Goal: Task Accomplishment & Management: Manage account settings

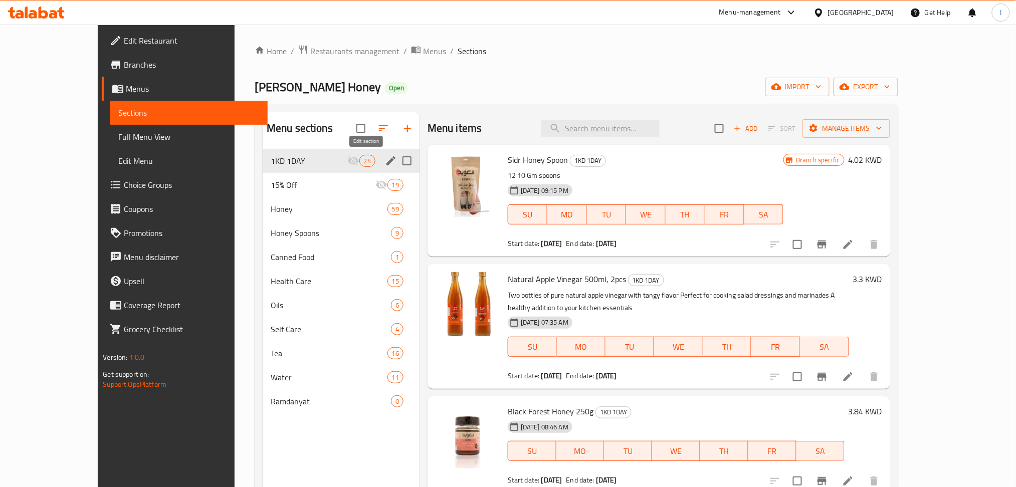
click at [386, 164] on icon "edit" at bounding box center [390, 160] width 9 height 9
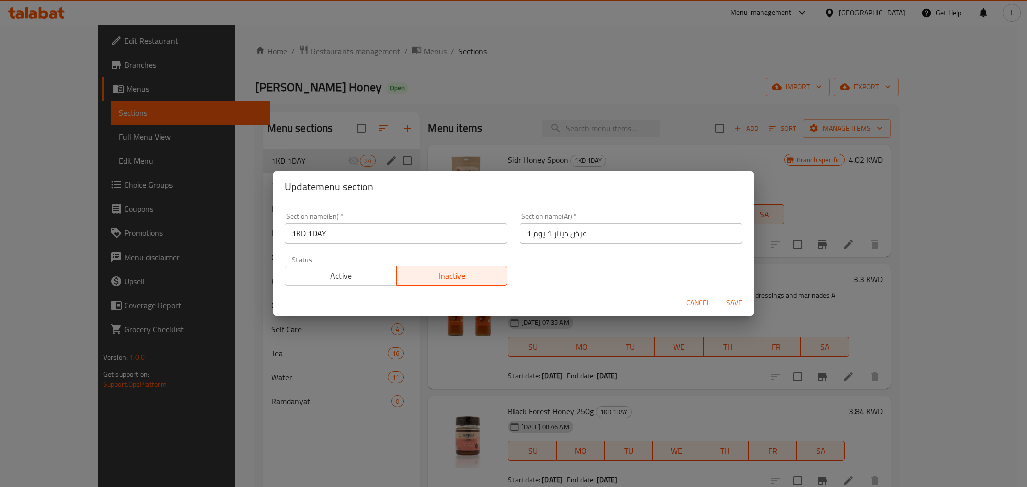
click at [354, 272] on span "Active" at bounding box center [340, 276] width 103 height 15
click at [739, 301] on span "Save" at bounding box center [734, 303] width 24 height 13
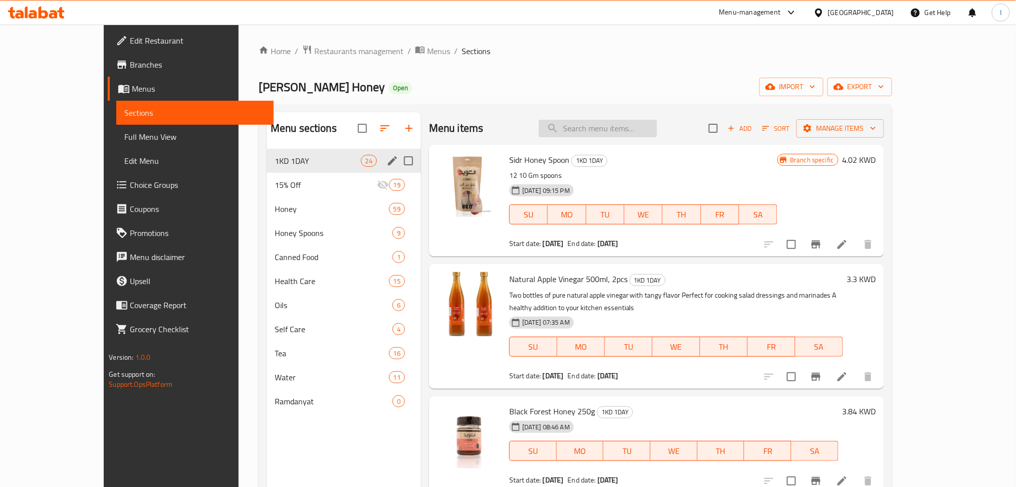
click at [626, 135] on input "search" at bounding box center [598, 129] width 118 height 18
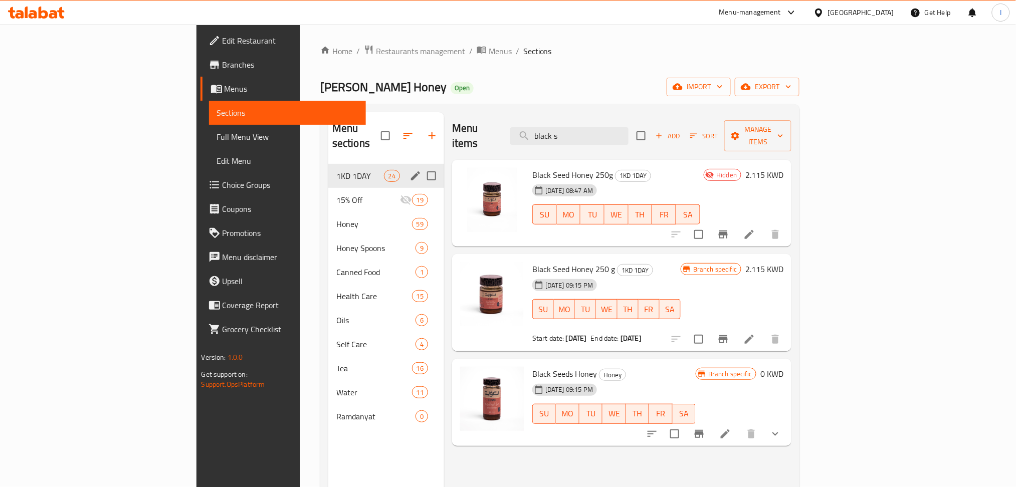
type input "black s"
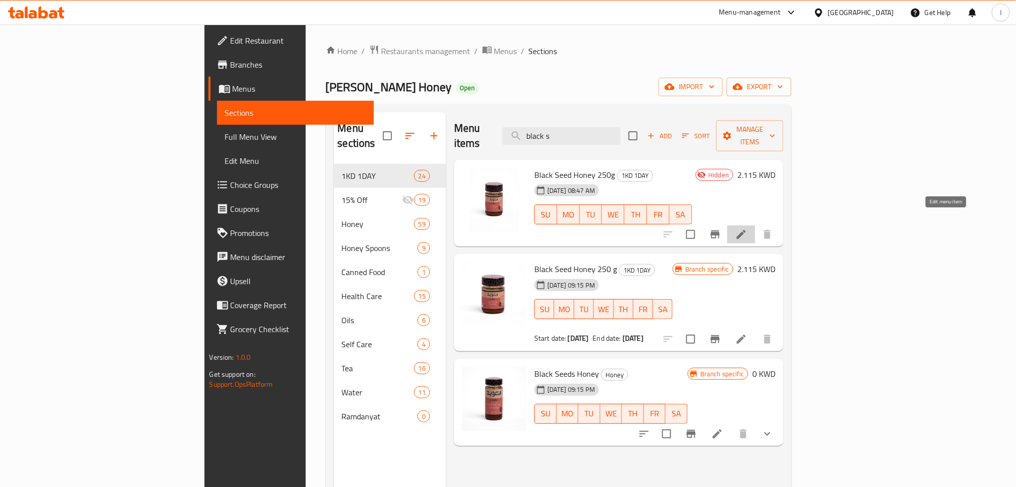
click at [746, 230] on icon at bounding box center [741, 234] width 9 height 9
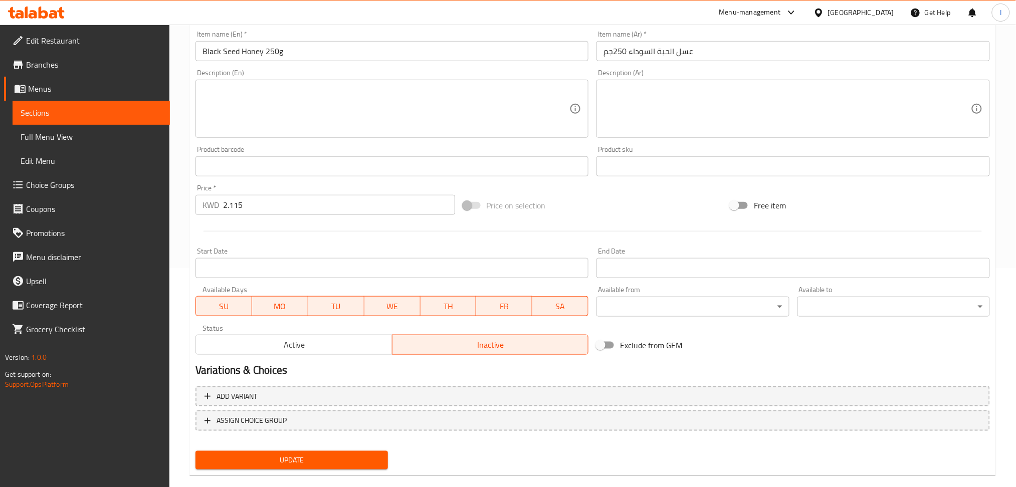
scroll to position [234, 0]
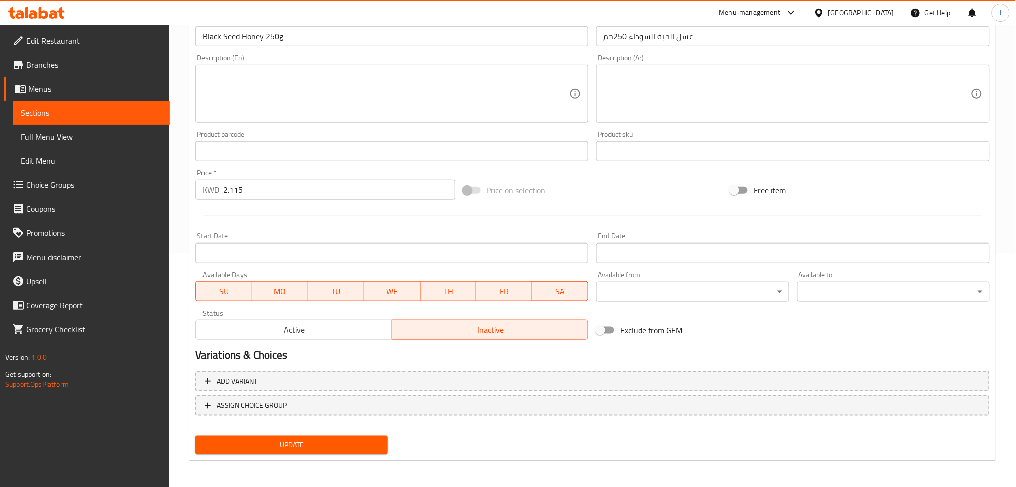
click at [299, 327] on span "Active" at bounding box center [294, 330] width 188 height 15
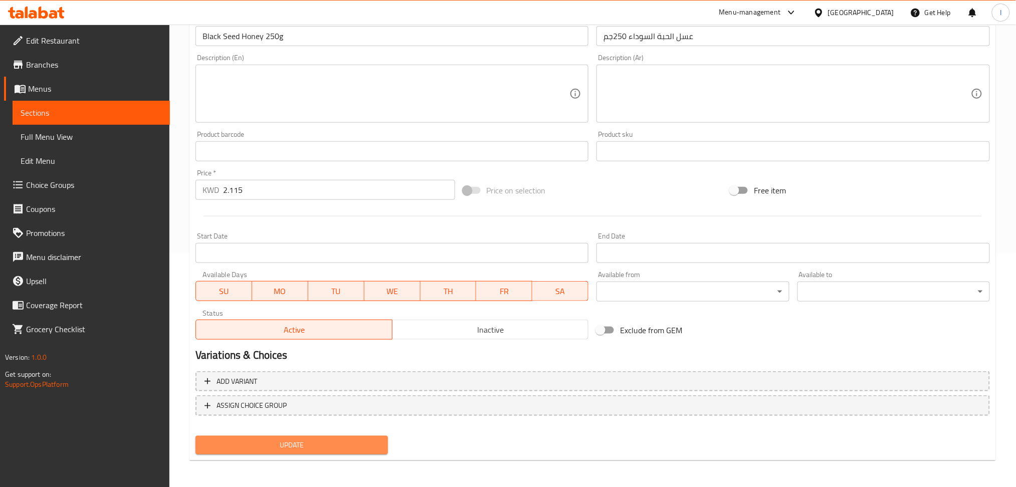
click at [331, 440] on span "Update" at bounding box center [292, 445] width 176 height 13
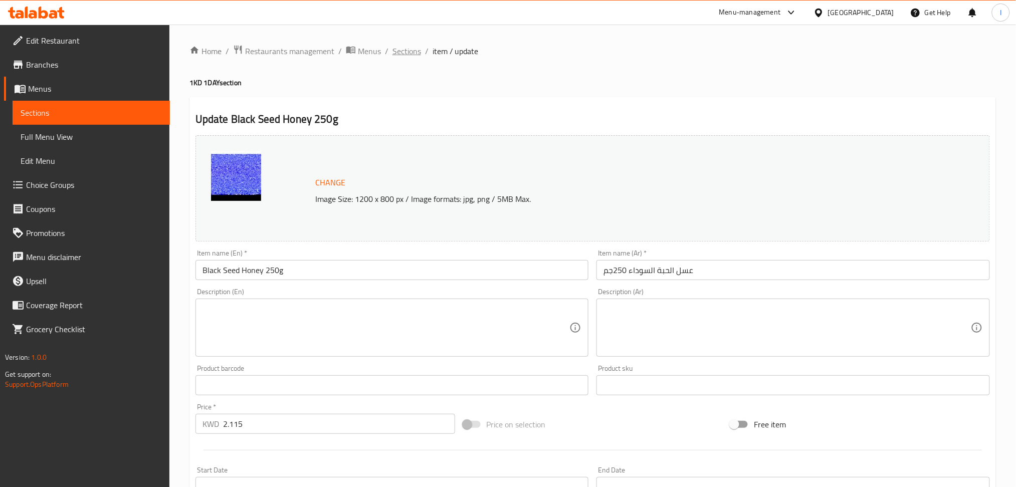
click at [412, 56] on span "Sections" at bounding box center [407, 51] width 29 height 12
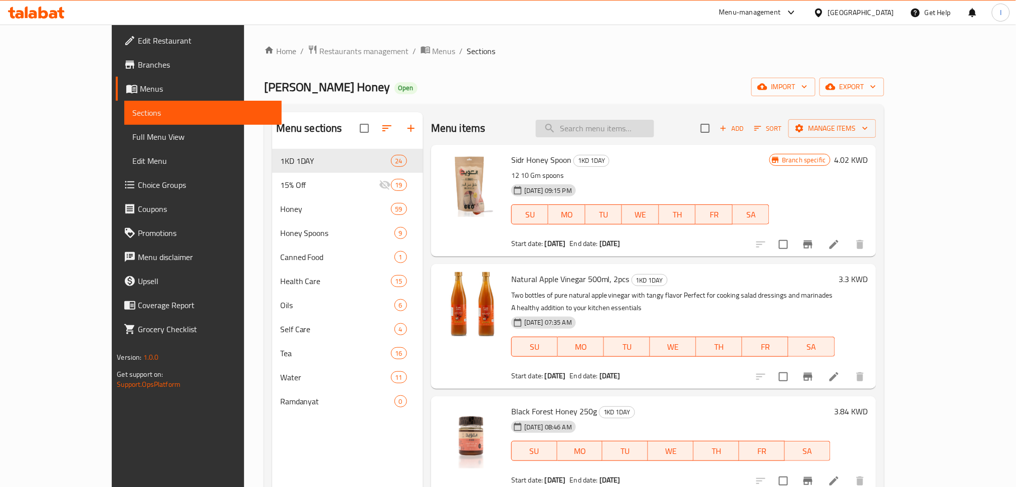
click at [605, 133] on input "search" at bounding box center [595, 129] width 118 height 18
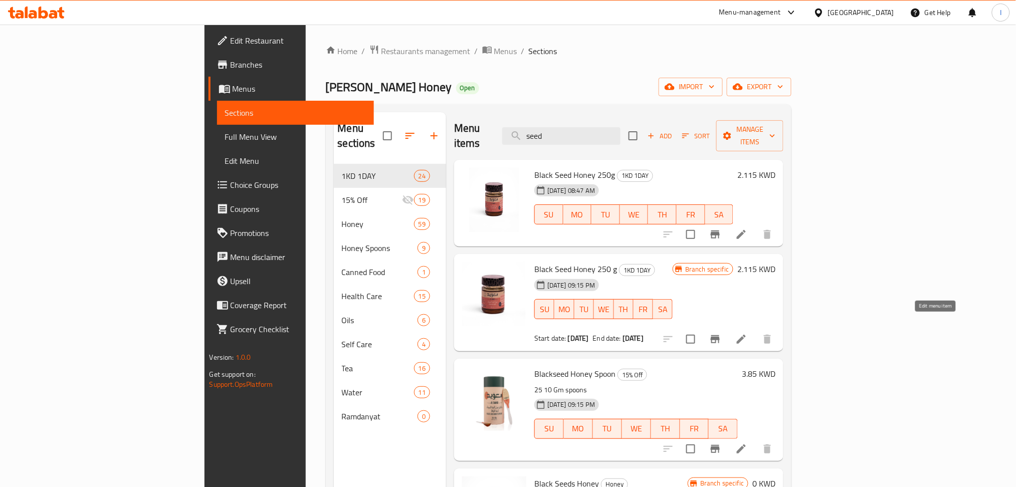
type input "seed"
click at [747, 333] on icon at bounding box center [741, 339] width 12 height 12
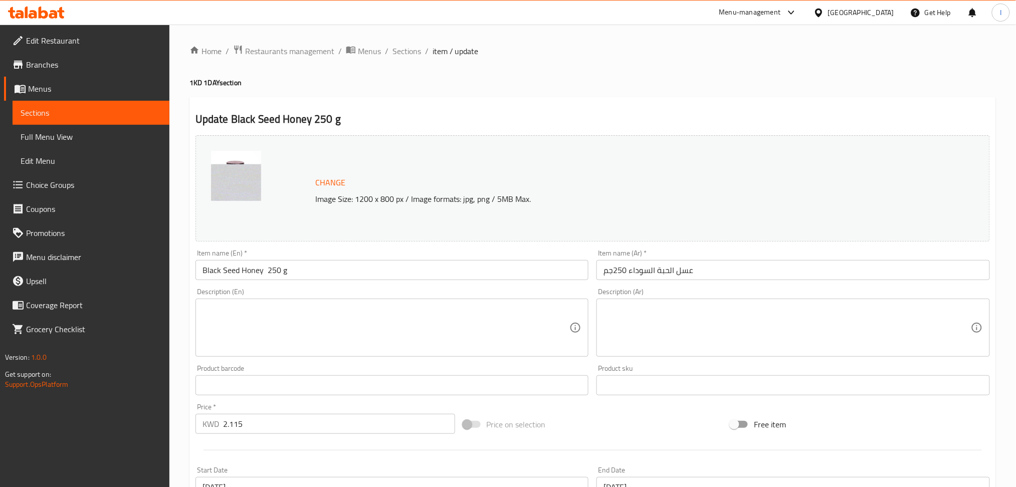
scroll to position [234, 0]
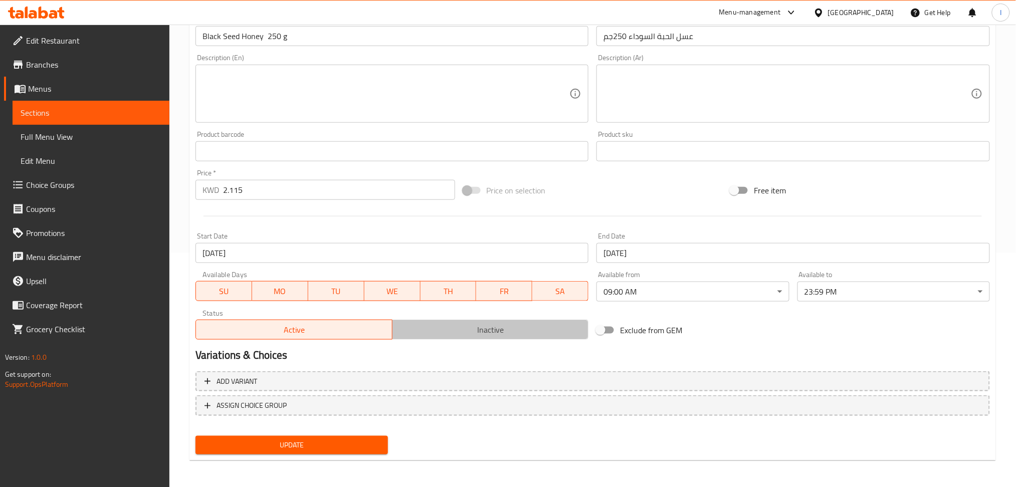
click at [441, 340] on button "Inactive" at bounding box center [490, 330] width 197 height 20
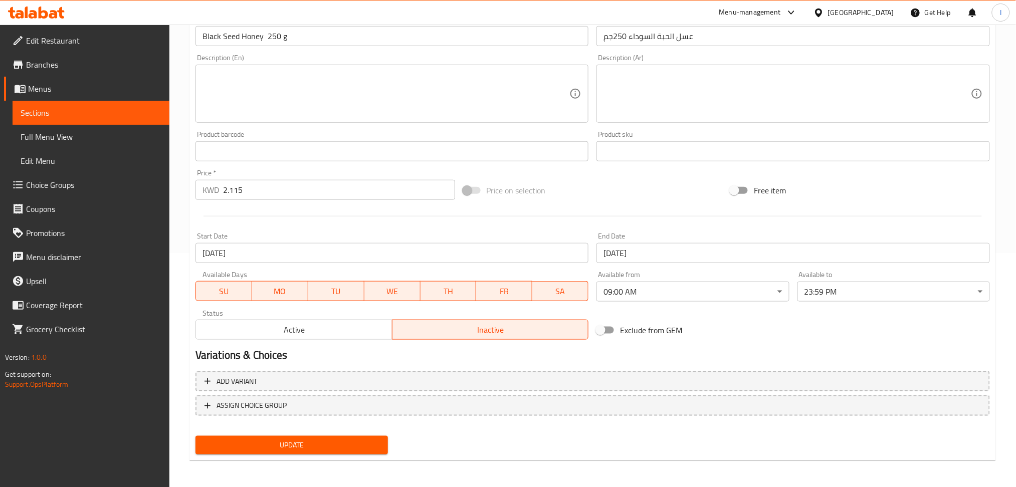
click at [306, 448] on span "Update" at bounding box center [292, 445] width 176 height 13
